Goal: Task Accomplishment & Management: Manage account settings

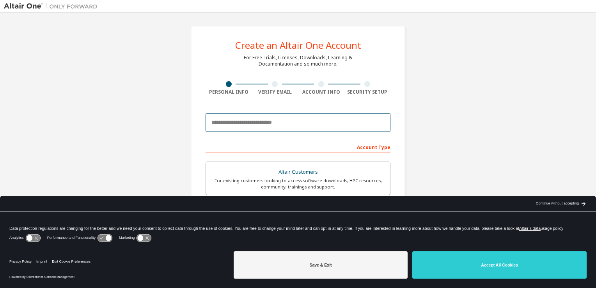
click at [261, 122] on input "email" at bounding box center [297, 122] width 185 height 19
type input "**********"
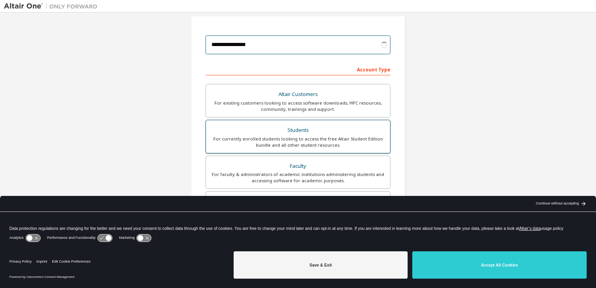
scroll to position [78, 0]
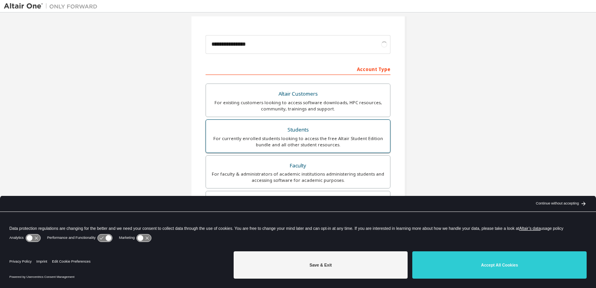
click at [310, 137] on div "For currently enrolled students looking to access the free Altair Student Editi…" at bounding box center [298, 141] width 175 height 12
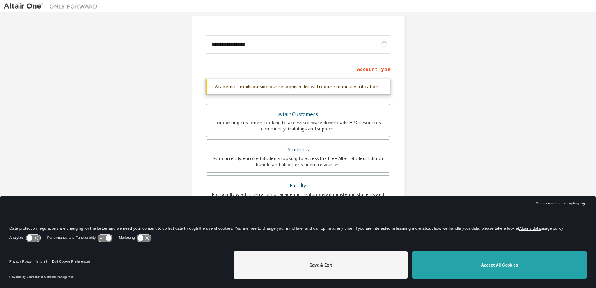
click at [483, 262] on button "Accept All Cookies" at bounding box center [499, 264] width 174 height 27
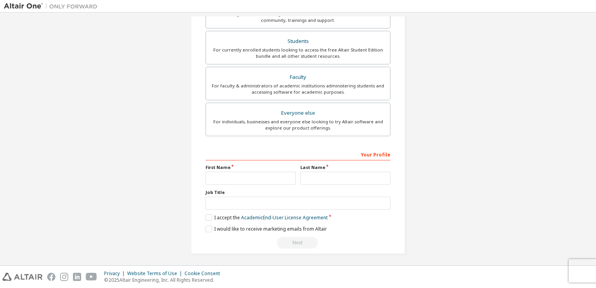
scroll to position [166, 0]
click at [257, 173] on input "text" at bounding box center [250, 178] width 90 height 13
type input "**********"
type input "********"
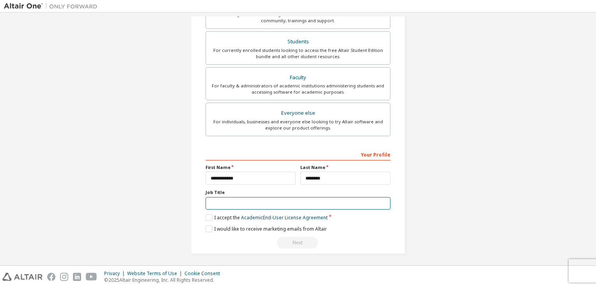
click at [237, 205] on input "text" at bounding box center [297, 203] width 185 height 13
type input "**********"
click at [205, 218] on label "I accept the Academic End-User License Agreement" at bounding box center [266, 217] width 122 height 7
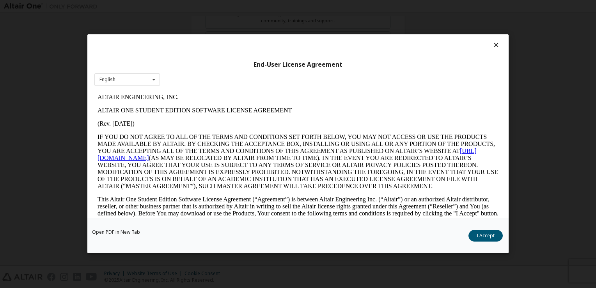
scroll to position [0, 0]
click at [492, 236] on button "I Accept" at bounding box center [485, 236] width 34 height 12
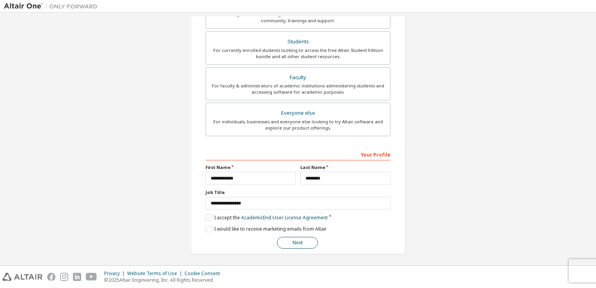
click at [305, 239] on button "Next" at bounding box center [297, 243] width 41 height 12
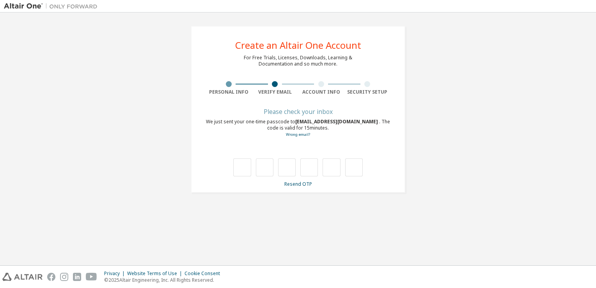
type input "*"
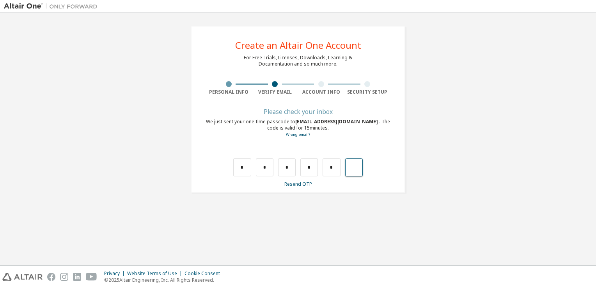
type input "*"
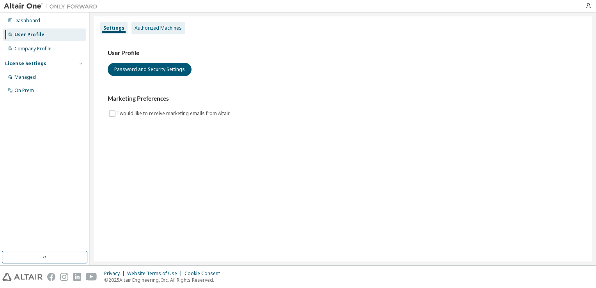
click at [173, 28] on div "Authorized Machines" at bounding box center [157, 28] width 47 height 6
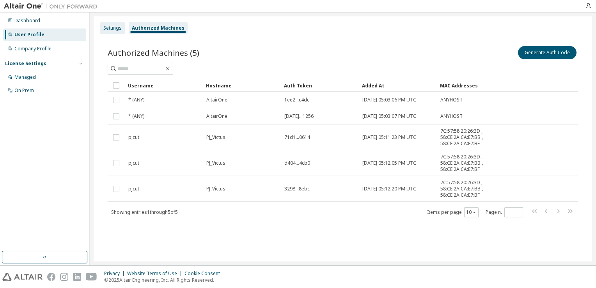
click at [116, 29] on div "Settings" at bounding box center [112, 28] width 18 height 6
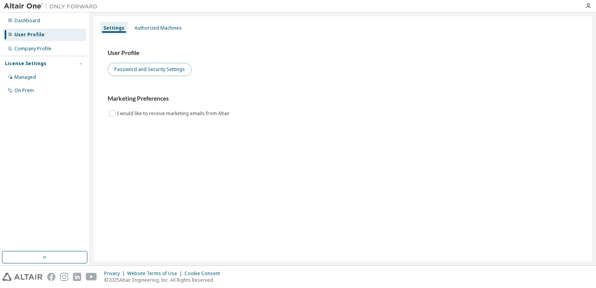
click at [140, 71] on button "Password and Security Settings" at bounding box center [150, 69] width 84 height 13
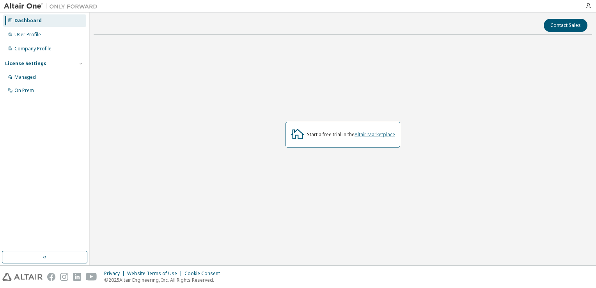
click at [365, 134] on link "Altair Marketplace" at bounding box center [374, 134] width 41 height 7
click at [41, 49] on div "Company Profile" at bounding box center [32, 49] width 37 height 6
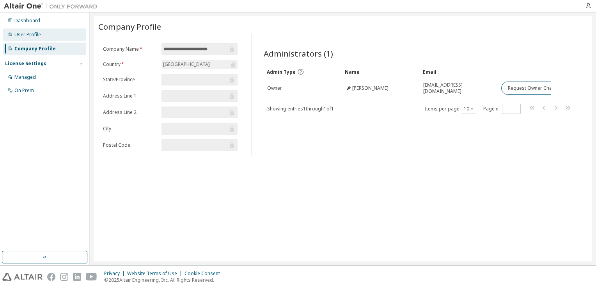
click at [46, 32] on div "User Profile" at bounding box center [44, 34] width 83 height 12
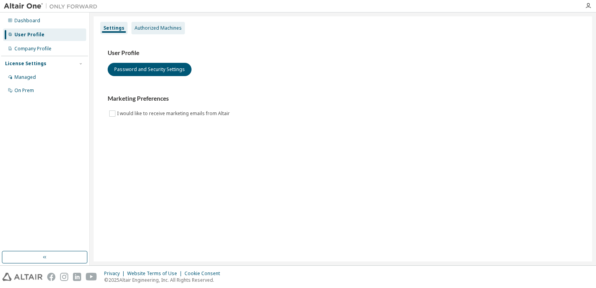
click at [172, 29] on div "Authorized Machines" at bounding box center [157, 28] width 47 height 6
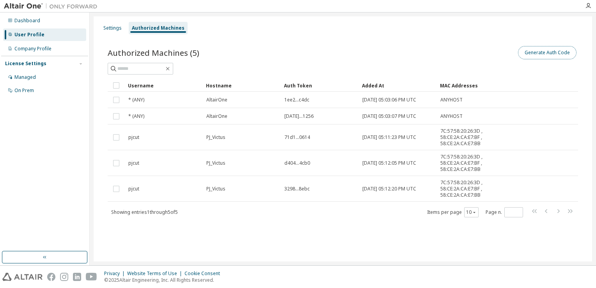
click at [534, 55] on button "Generate Auth Code" at bounding box center [547, 52] width 58 height 13
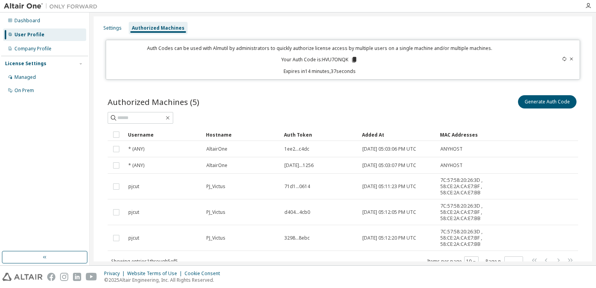
click at [352, 58] on icon at bounding box center [354, 59] width 4 height 5
click at [107, 27] on div "Settings" at bounding box center [112, 28] width 18 height 6
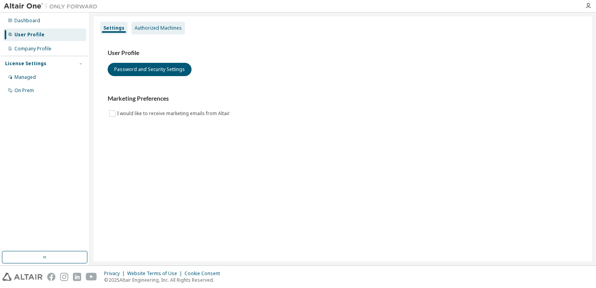
click at [156, 26] on div "Authorized Machines" at bounding box center [157, 28] width 47 height 6
